Goal: Information Seeking & Learning: Learn about a topic

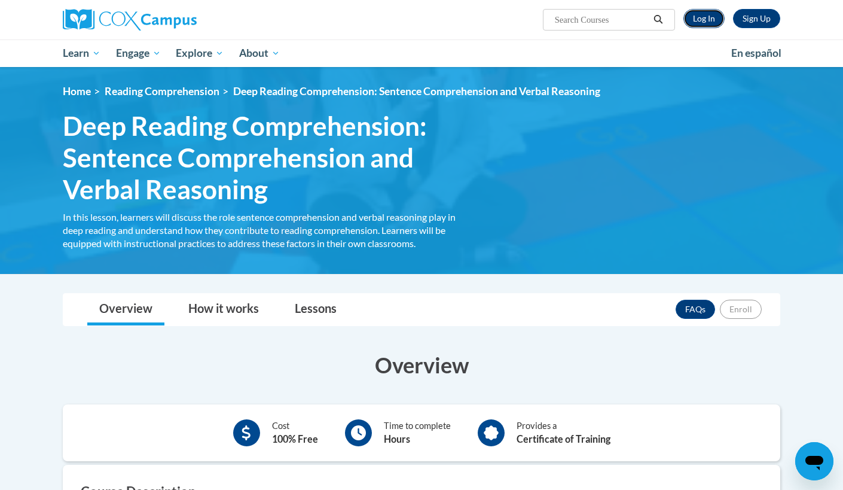
click at [694, 17] on link "Log In" at bounding box center [704, 18] width 41 height 19
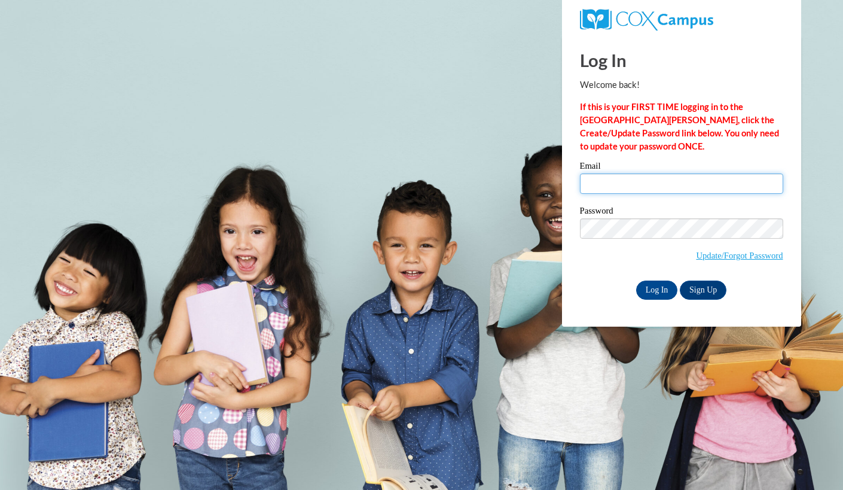
click at [645, 177] on input "Email" at bounding box center [681, 183] width 203 height 20
type input "hartsar@rbsd.k12.wi.us"
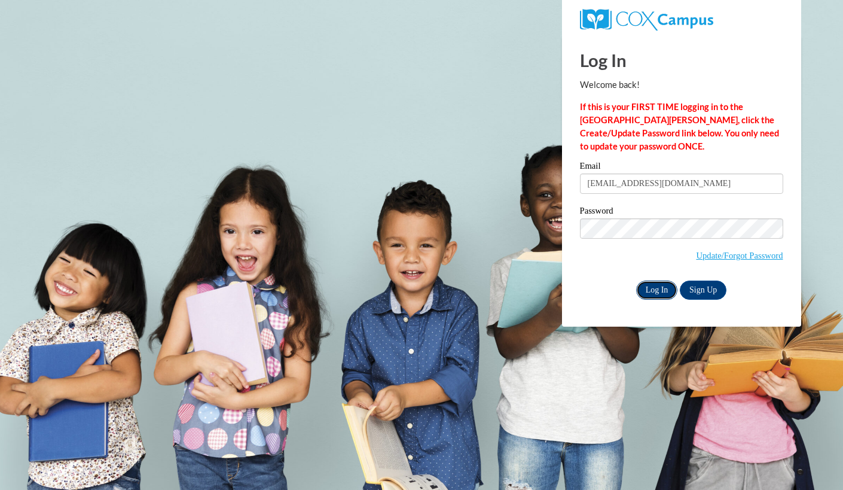
click at [655, 285] on input "Log In" at bounding box center [657, 290] width 42 height 19
click at [660, 289] on input "Log In" at bounding box center [657, 290] width 42 height 19
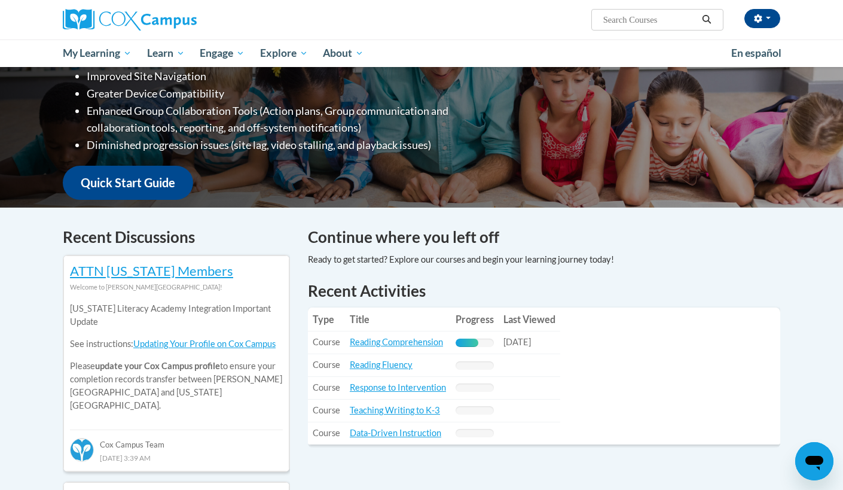
scroll to position [255, 0]
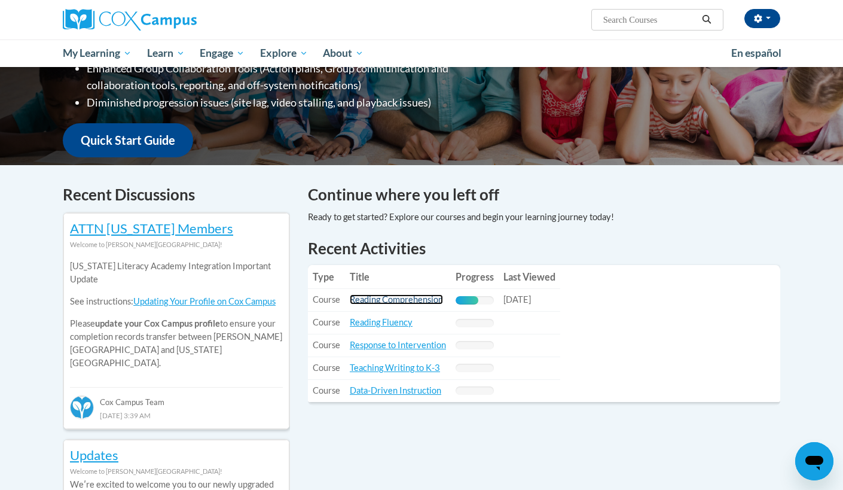
click at [365, 301] on link "Reading Comprehension" at bounding box center [396, 299] width 93 height 10
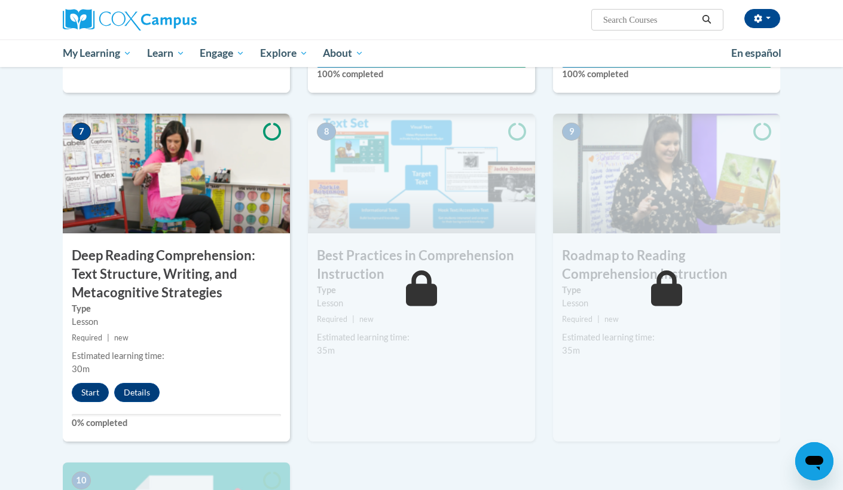
scroll to position [869, 0]
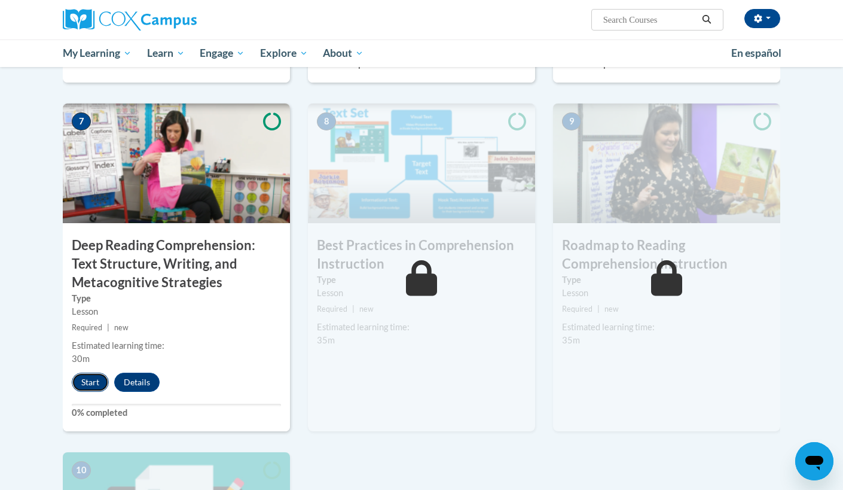
click at [81, 378] on button "Start" at bounding box center [90, 382] width 37 height 19
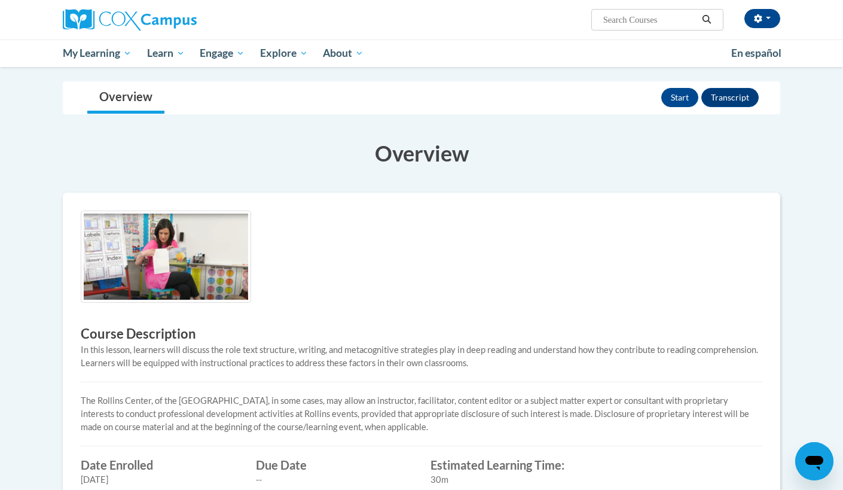
scroll to position [153, 0]
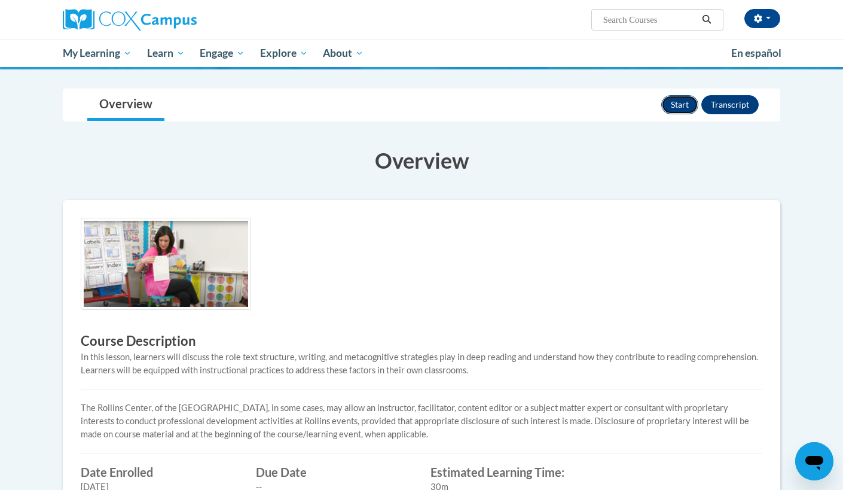
click at [680, 105] on button "Start" at bounding box center [680, 104] width 37 height 19
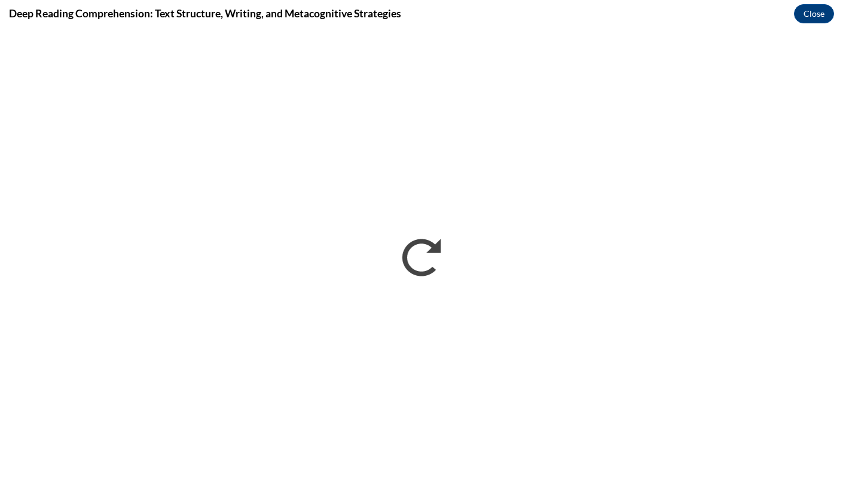
scroll to position [0, 0]
